Goal: Information Seeking & Learning: Learn about a topic

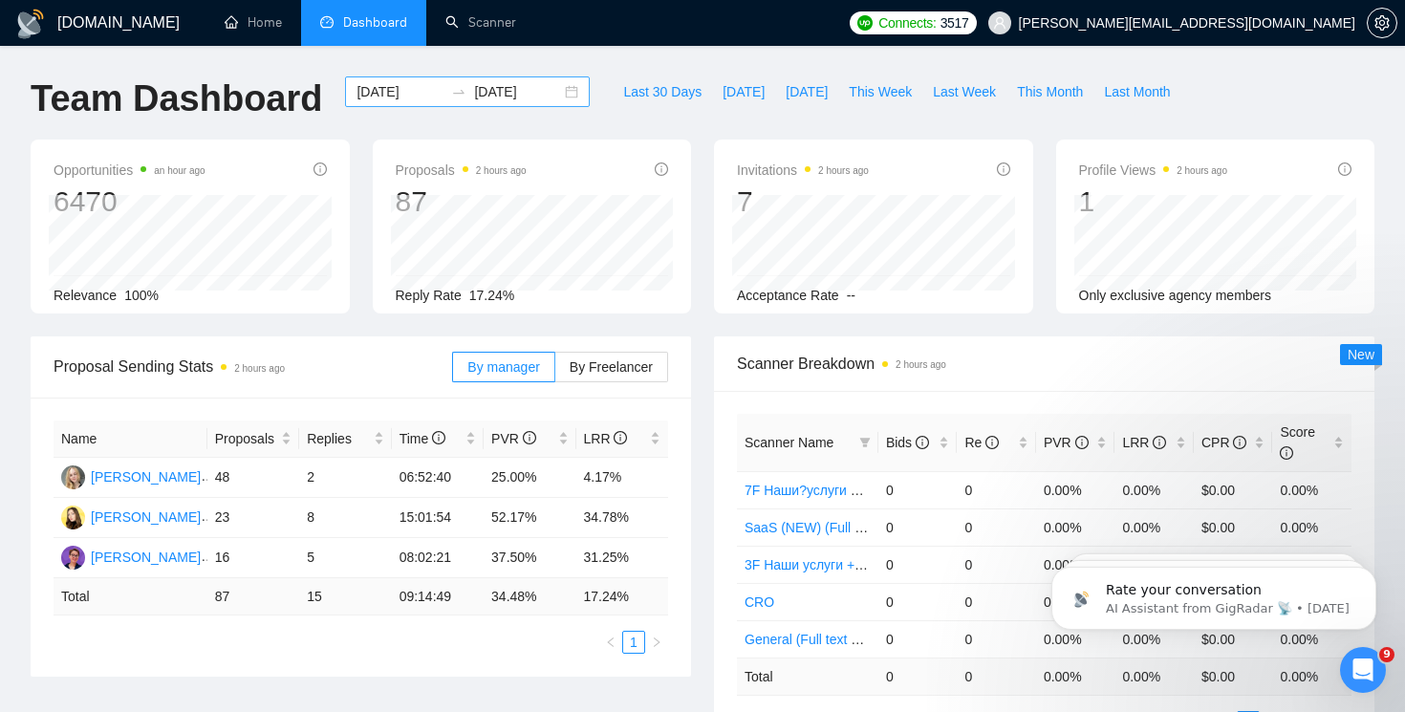
click at [557, 83] on div "[DATE] [DATE]" at bounding box center [467, 91] width 245 height 31
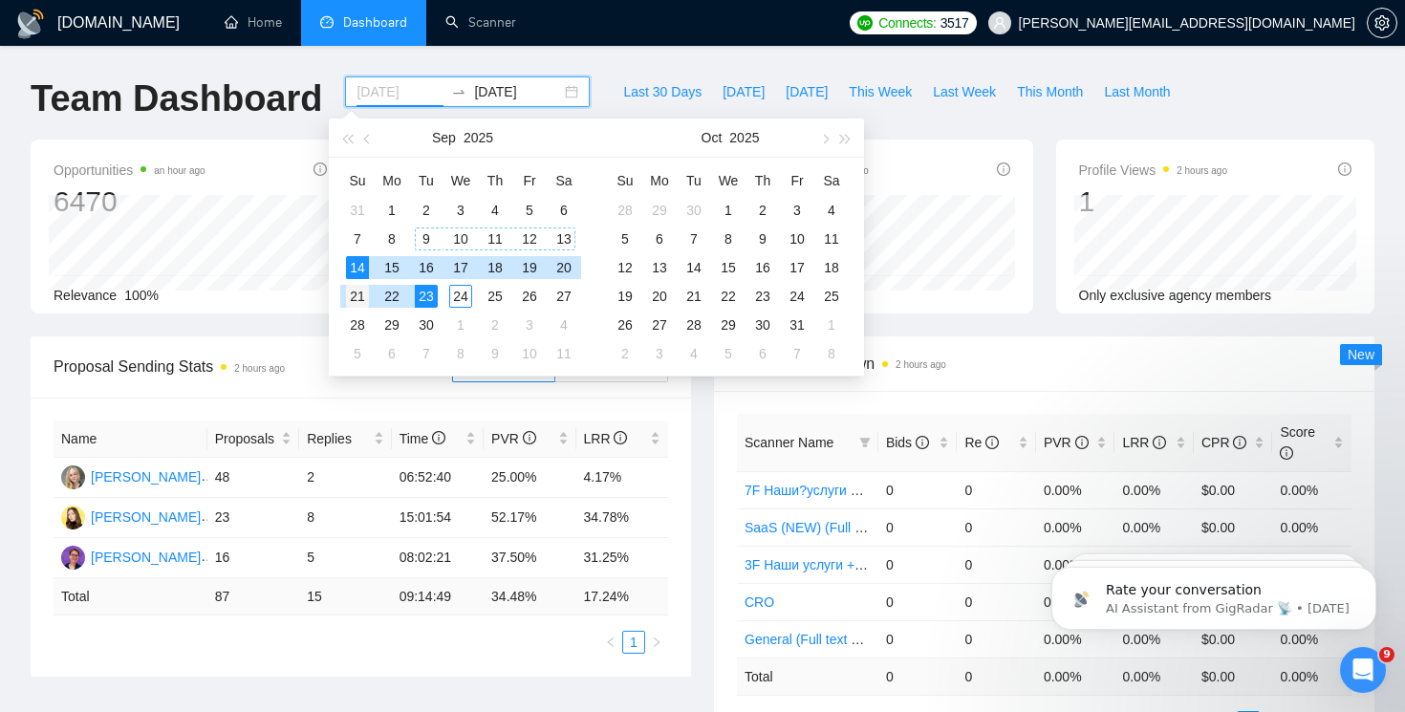
type input "[DATE]"
click at [360, 294] on div "21" at bounding box center [357, 296] width 23 height 23
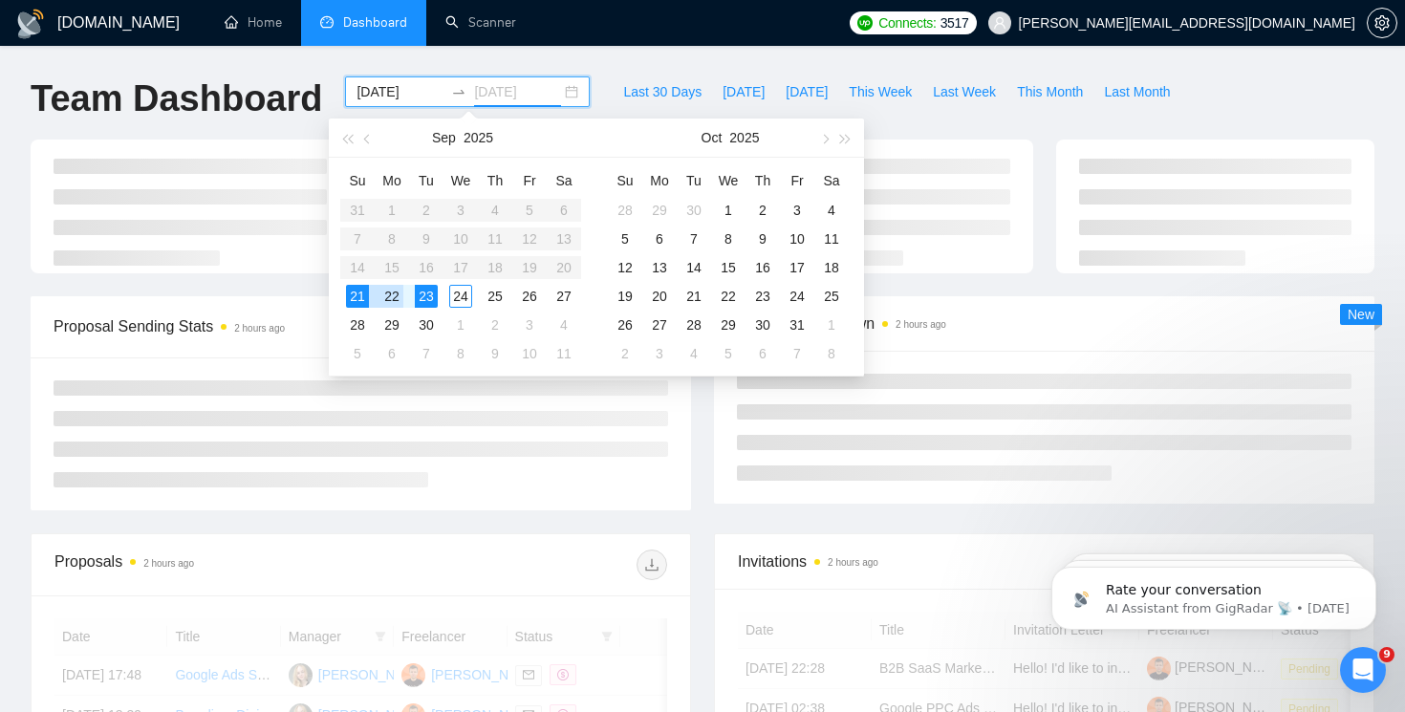
type input "[DATE]"
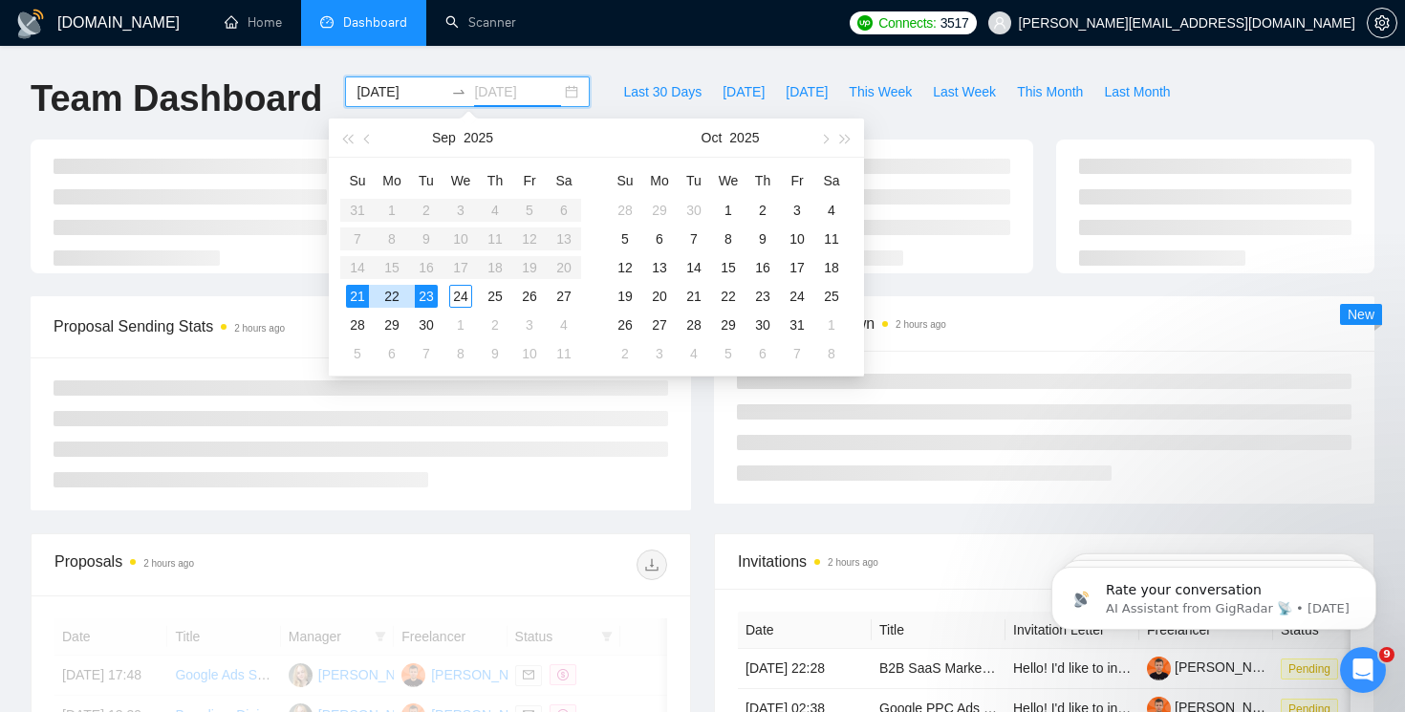
click at [422, 294] on div "23" at bounding box center [426, 296] width 23 height 23
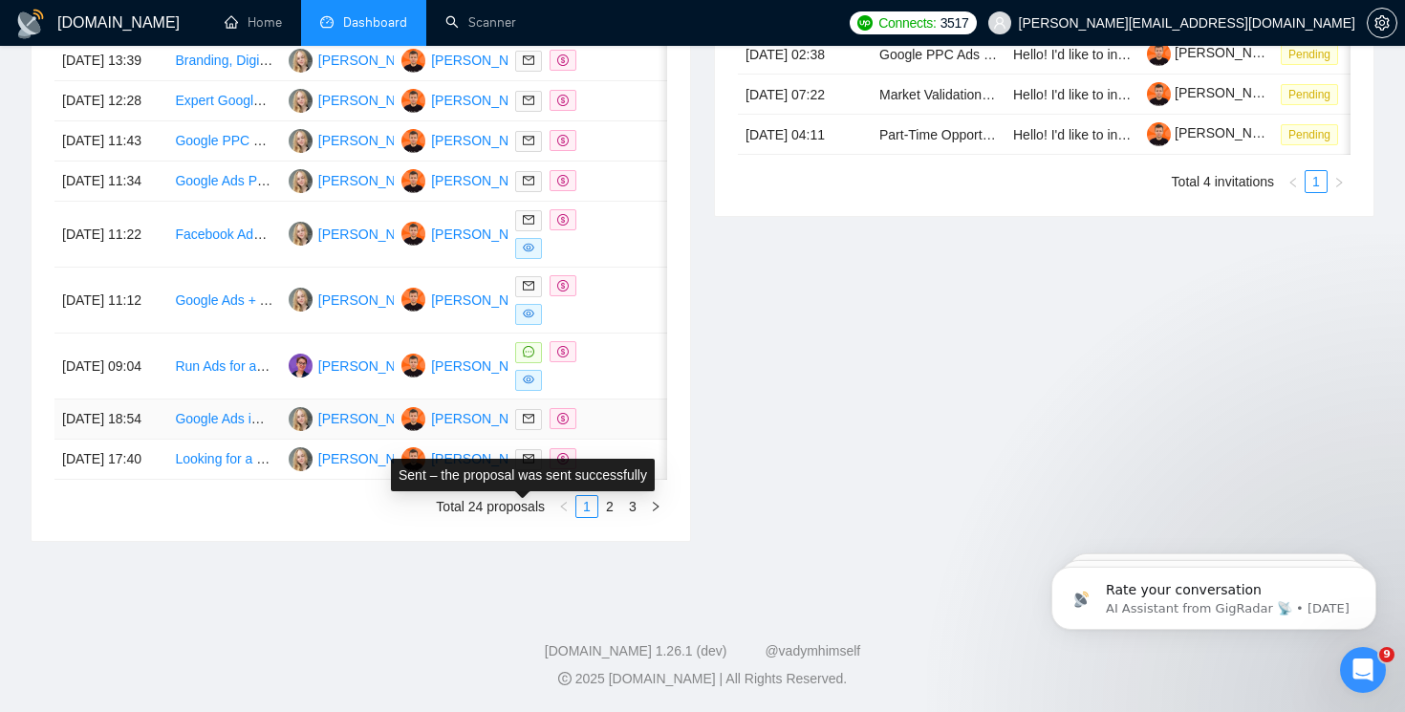
scroll to position [996, 0]
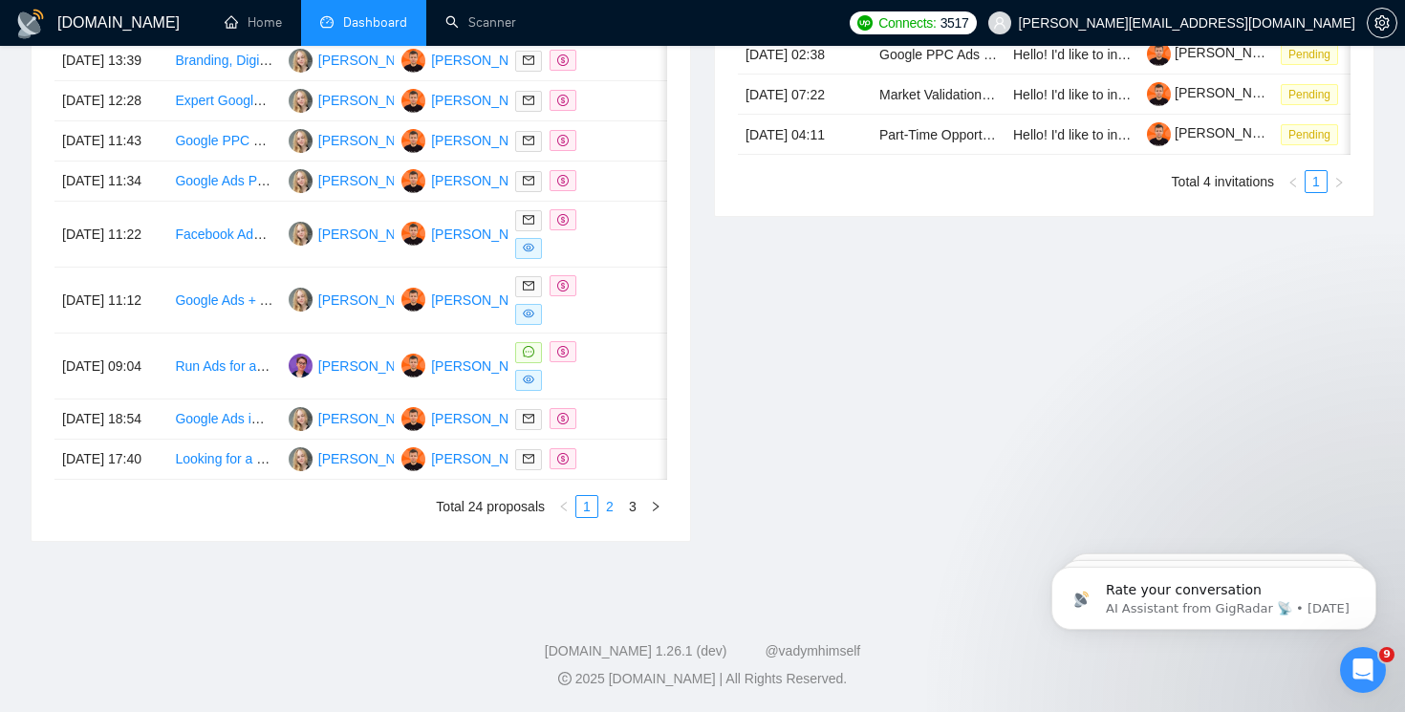
click at [613, 517] on link "2" at bounding box center [609, 506] width 21 height 21
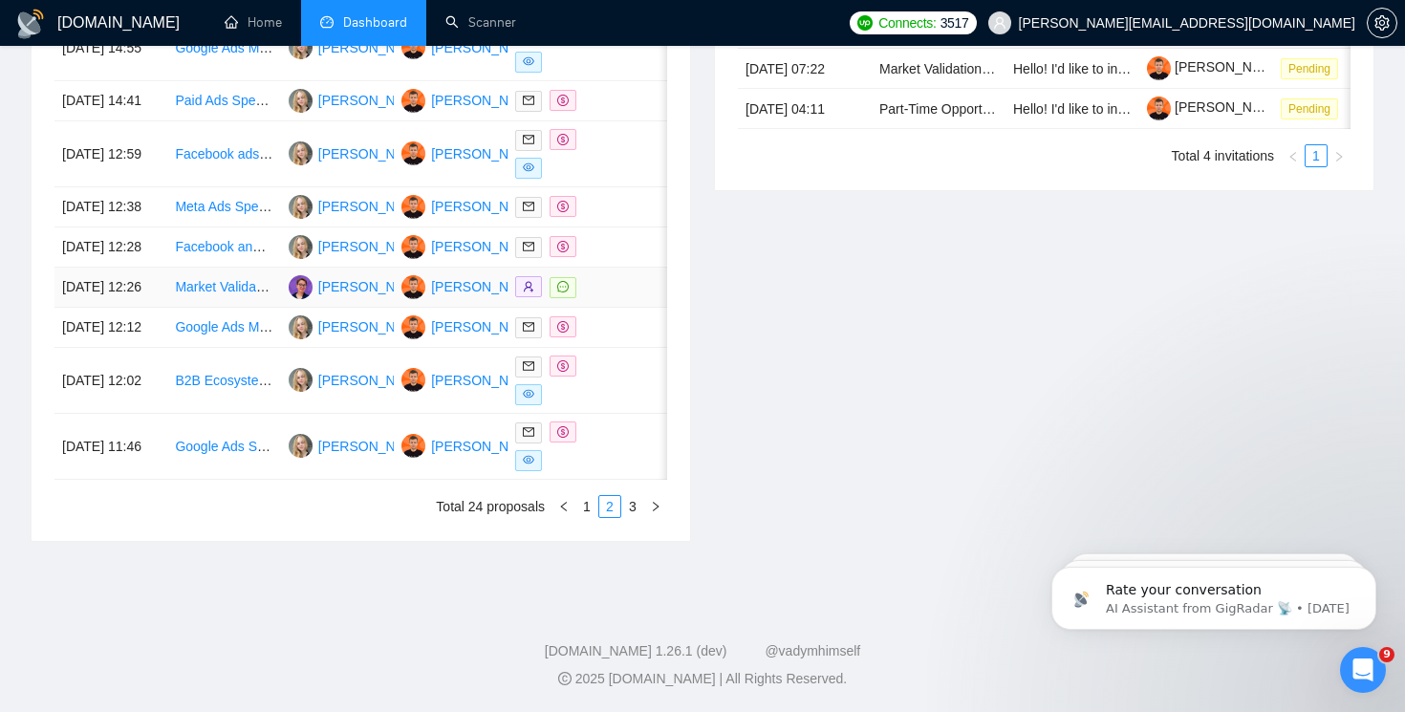
click at [570, 298] on span at bounding box center [563, 287] width 27 height 21
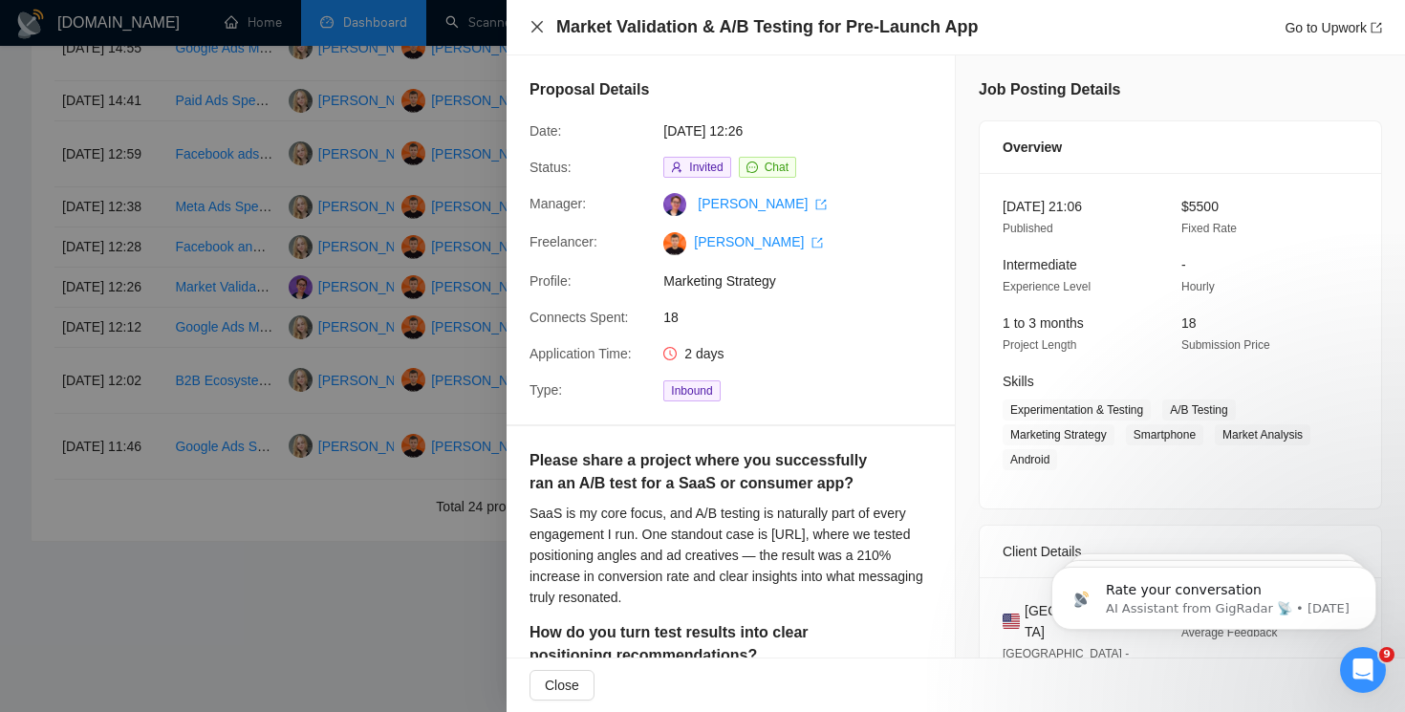
click at [538, 21] on icon "close" at bounding box center [537, 26] width 15 height 15
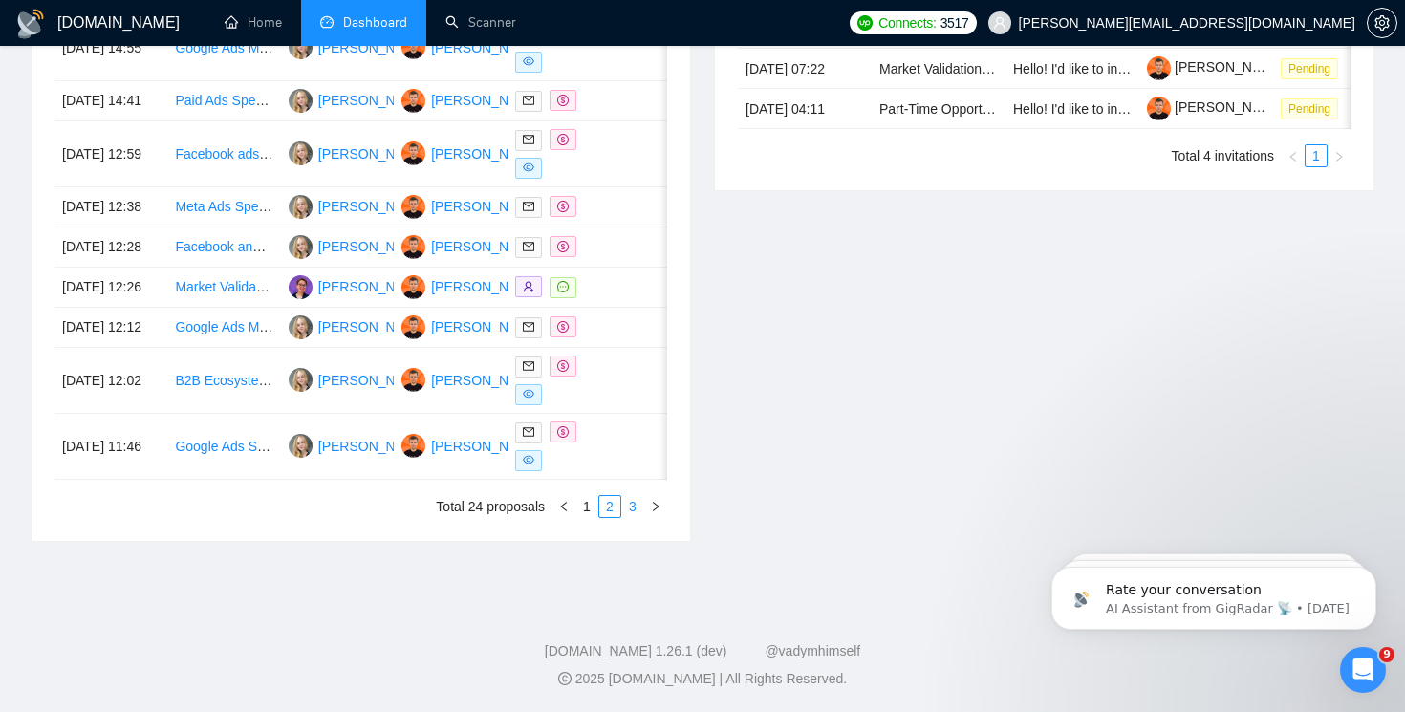
click at [634, 517] on link "3" at bounding box center [632, 506] width 21 height 21
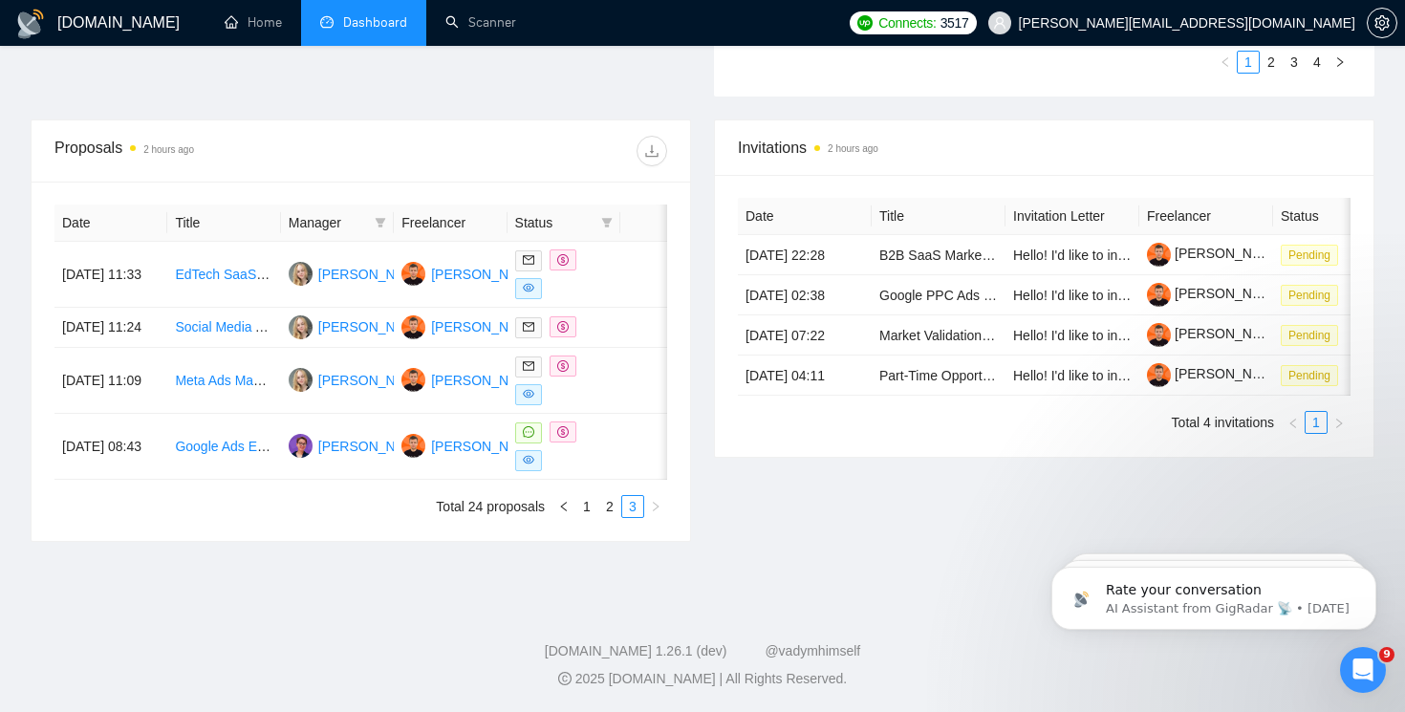
scroll to position [677, 0]
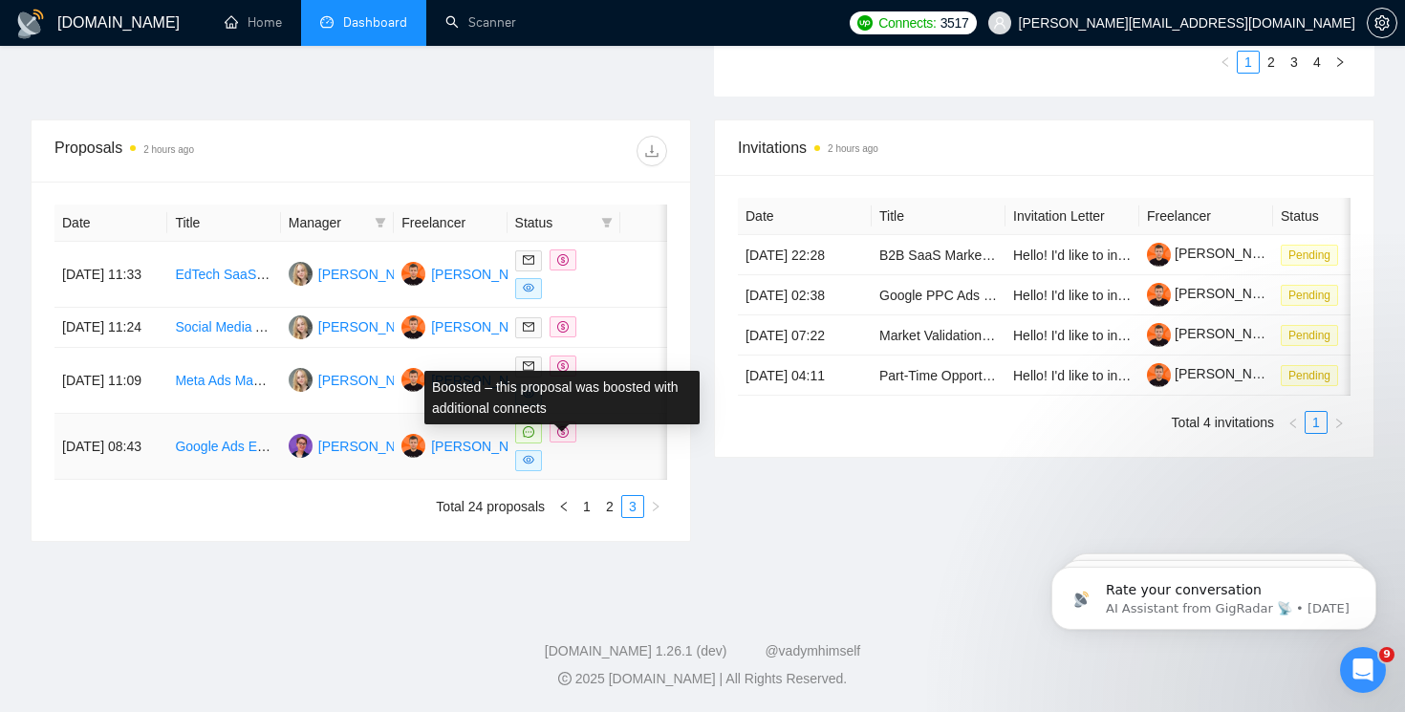
click at [558, 439] on span at bounding box center [563, 432] width 27 height 21
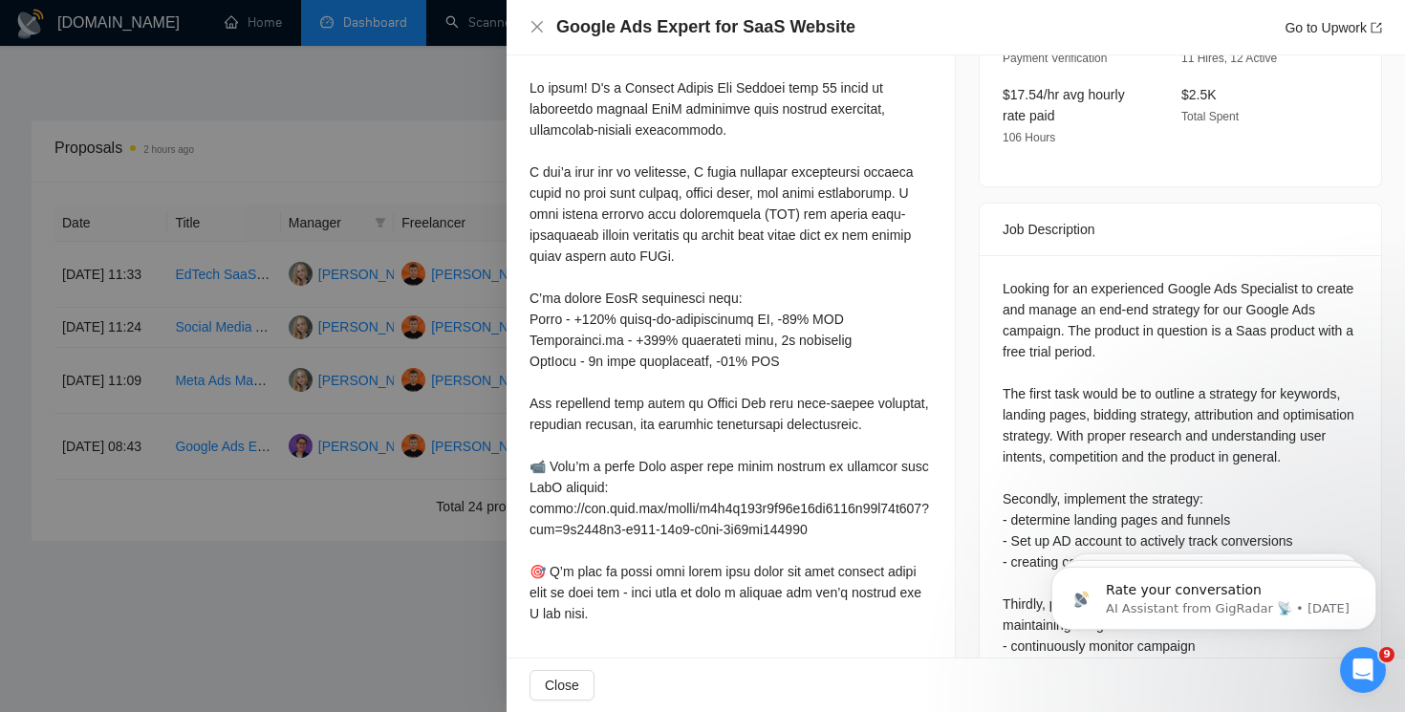
scroll to position [592, 0]
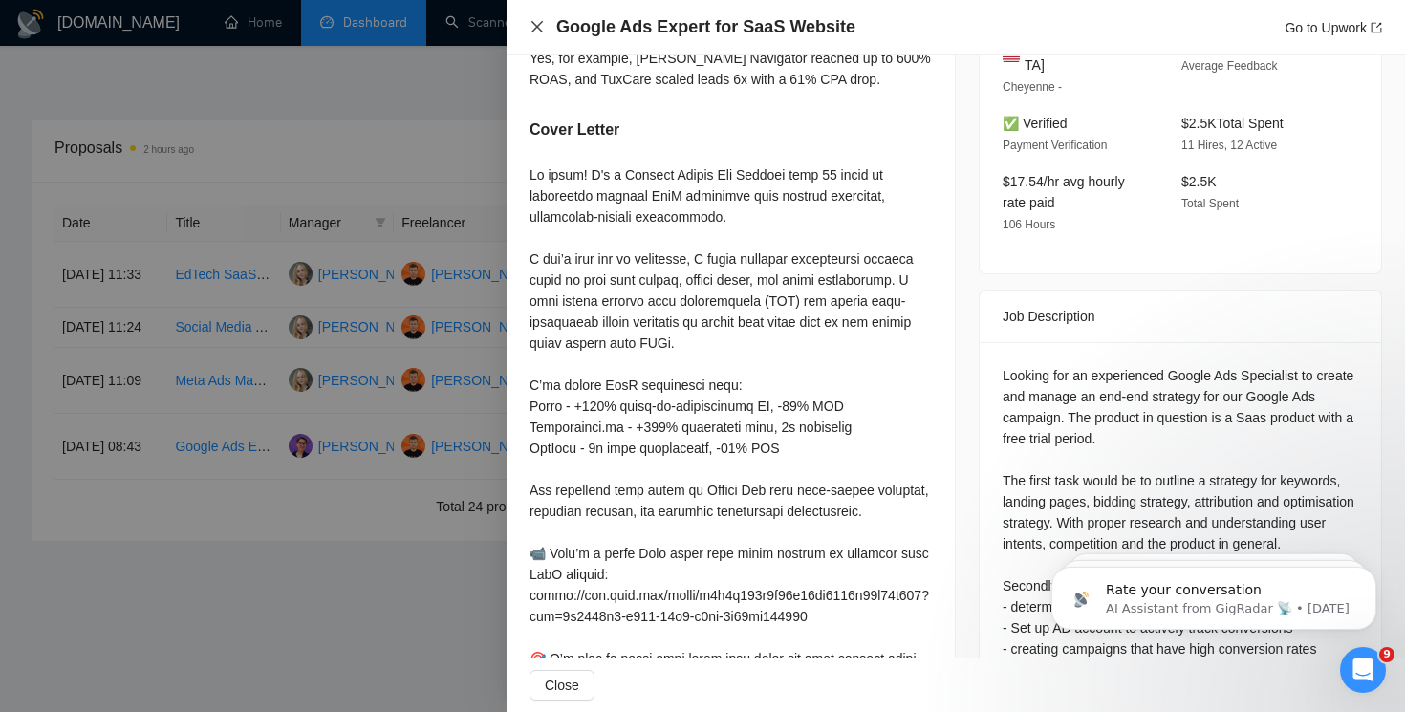
click at [539, 32] on icon "close" at bounding box center [537, 26] width 15 height 15
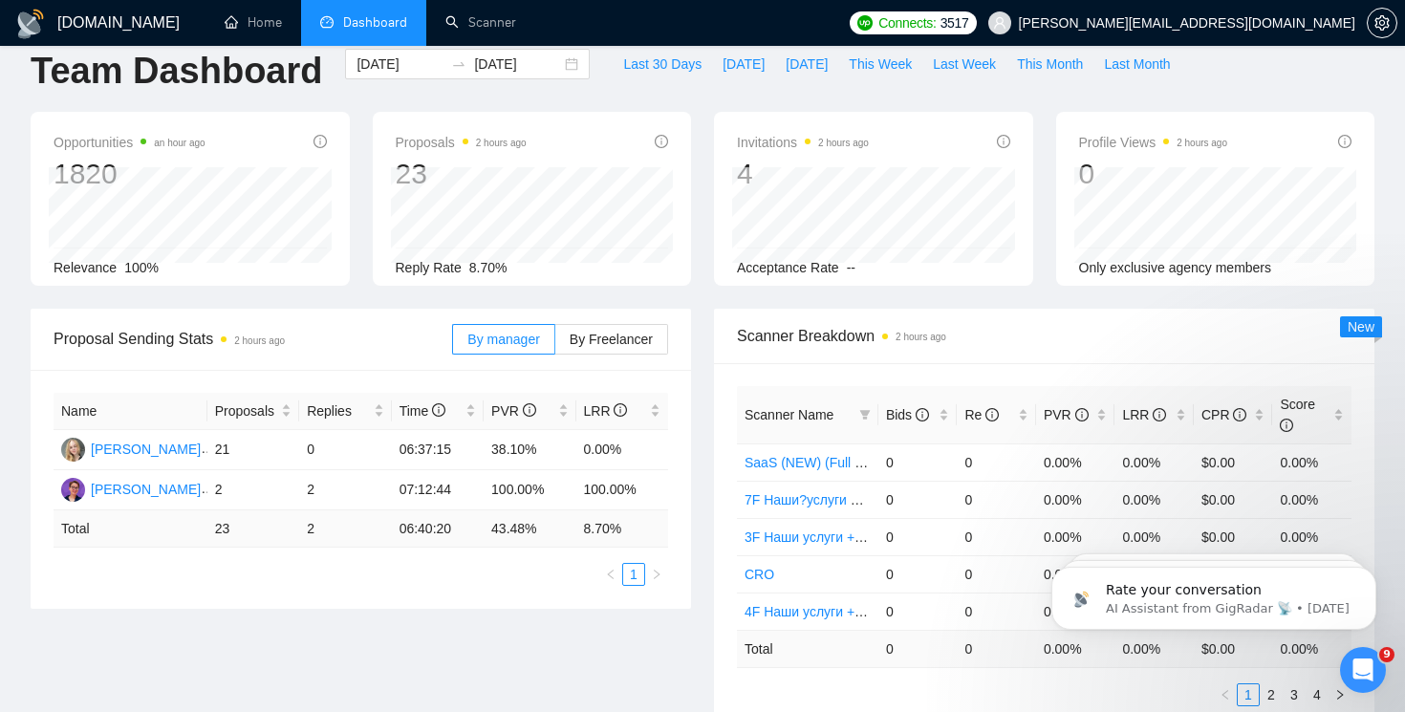
scroll to position [0, 0]
